Goal: Contribute content: Contribute content

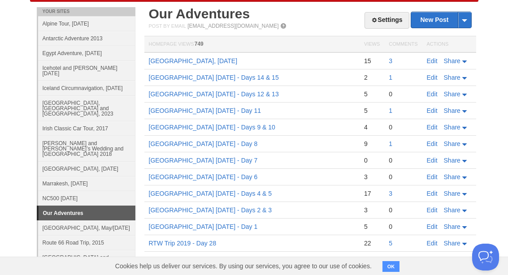
scroll to position [47, 0]
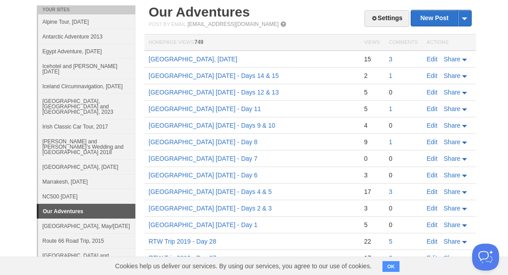
click at [189, 59] on link "[GEOGRAPHIC_DATA], [DATE]" at bounding box center [193, 59] width 89 height 7
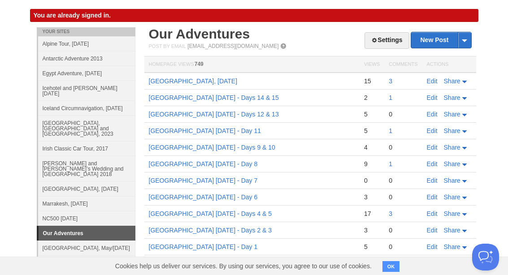
scroll to position [25, 0]
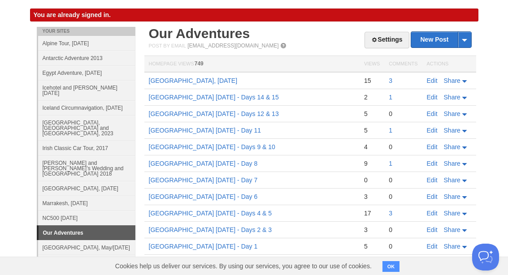
click at [434, 42] on link "New Post" at bounding box center [441, 40] width 60 height 16
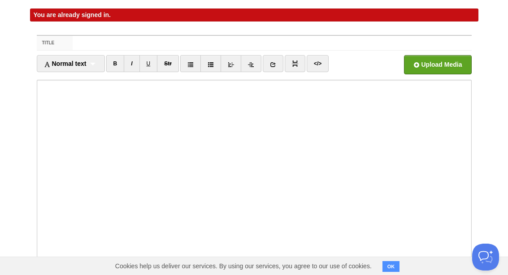
click at [100, 44] on input "Title" at bounding box center [272, 43] width 398 height 14
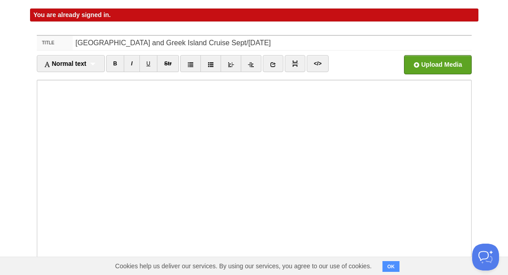
type input "[GEOGRAPHIC_DATA] and Greek Island Cruise Sept/[DATE]"
click at [500, 52] on body "Dashboard Logout You are already signed in. You are already signed in. × Your S…" at bounding box center [254, 174] width 508 height 398
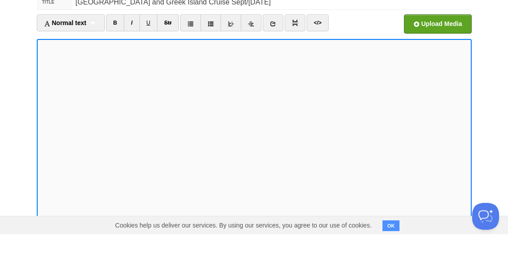
scroll to position [78, 0]
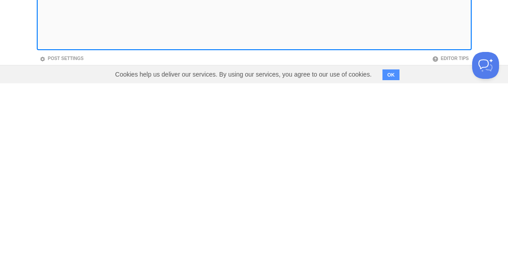
click at [391, 261] on button "OK" at bounding box center [390, 266] width 17 height 11
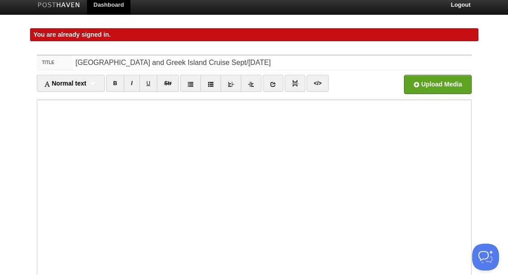
scroll to position [6, 0]
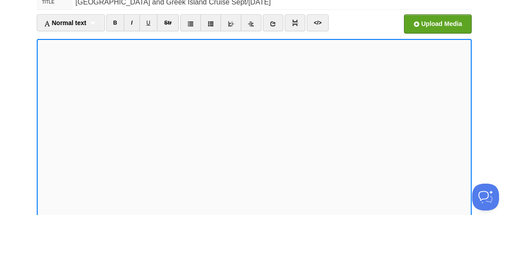
click at [118, 74] on link "B" at bounding box center [115, 82] width 18 height 17
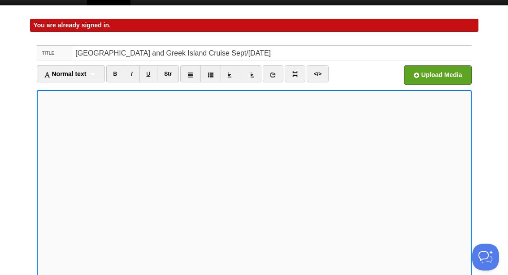
scroll to position [0, 0]
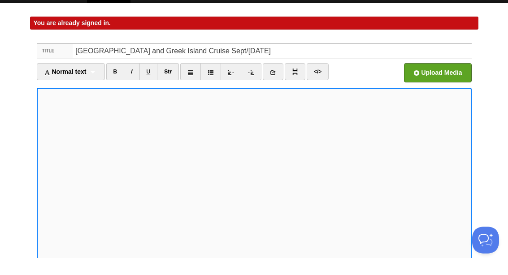
click at [437, 70] on input "file" at bounding box center [166, 92] width 679 height 46
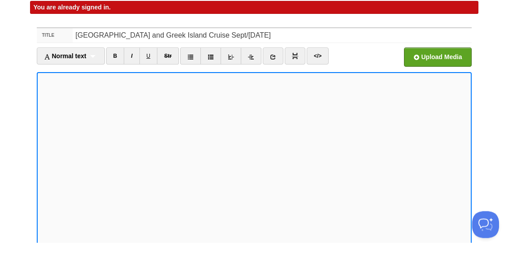
click at [439, 69] on input "file" at bounding box center [166, 92] width 679 height 46
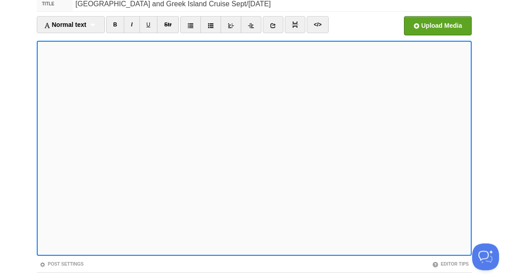
scroll to position [83, 0]
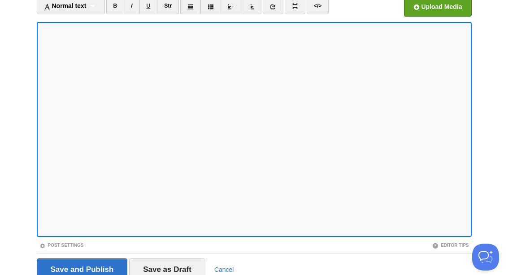
click at [170, 270] on input "Save as Draft" at bounding box center [167, 270] width 76 height 22
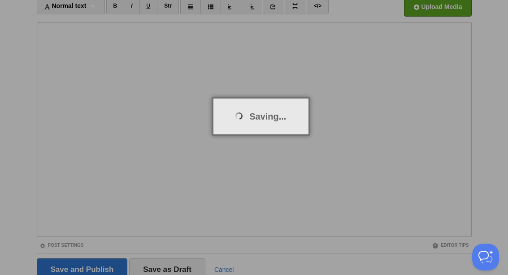
scroll to position [52, 0]
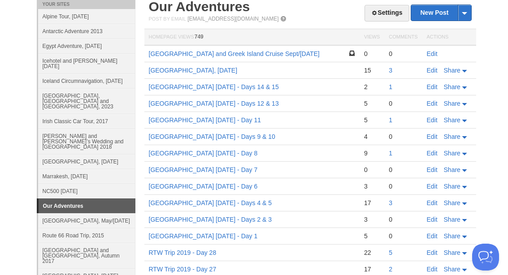
click at [434, 56] on link "Edit" at bounding box center [432, 53] width 11 height 7
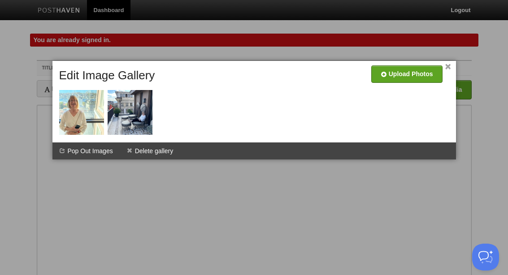
click at [450, 69] on link "×" at bounding box center [448, 67] width 6 height 5
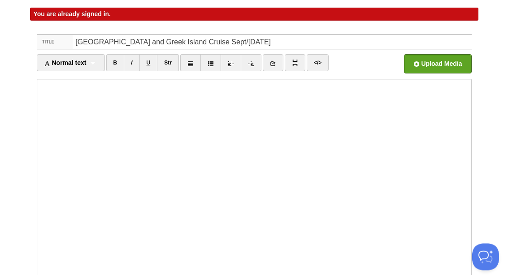
scroll to position [83, 0]
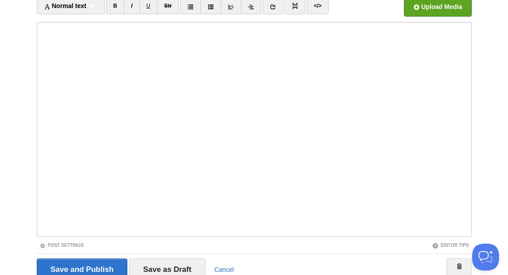
click at [88, 270] on input "Save and Publish" at bounding box center [82, 270] width 91 height 22
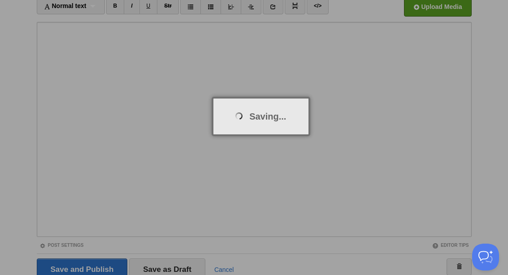
scroll to position [52, 0]
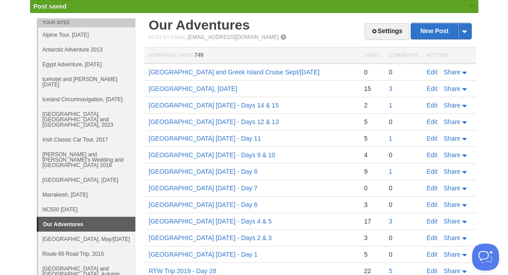
click at [212, 73] on link "[GEOGRAPHIC_DATA] and Greek Island Cruise Sept/[DATE]" at bounding box center [234, 72] width 171 height 7
